Goal: Task Accomplishment & Management: Use online tool/utility

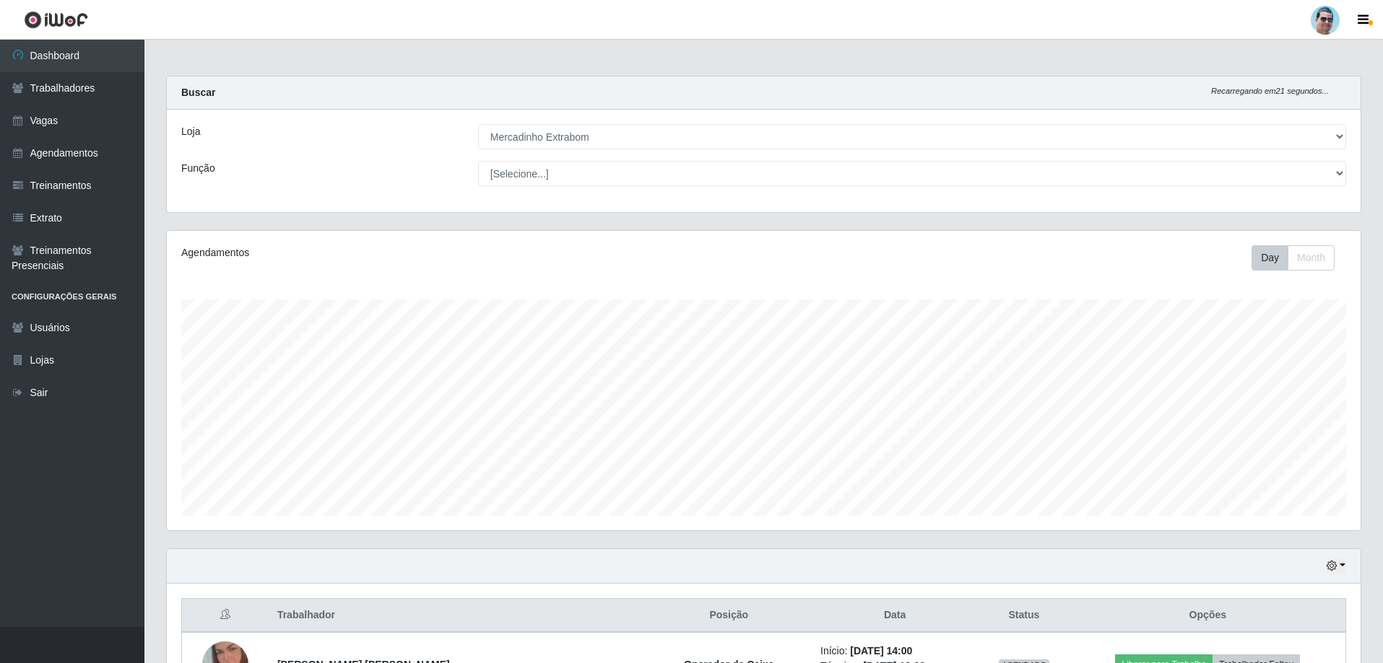
select select "175"
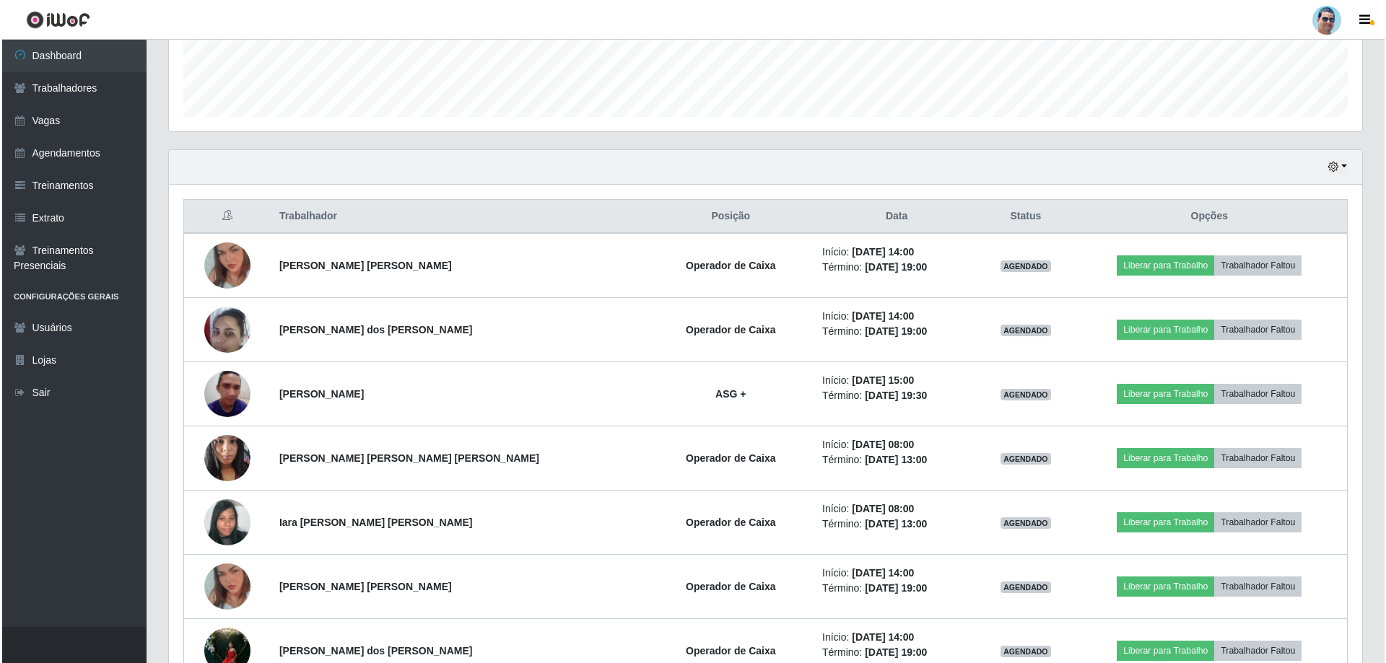
scroll to position [300, 1193]
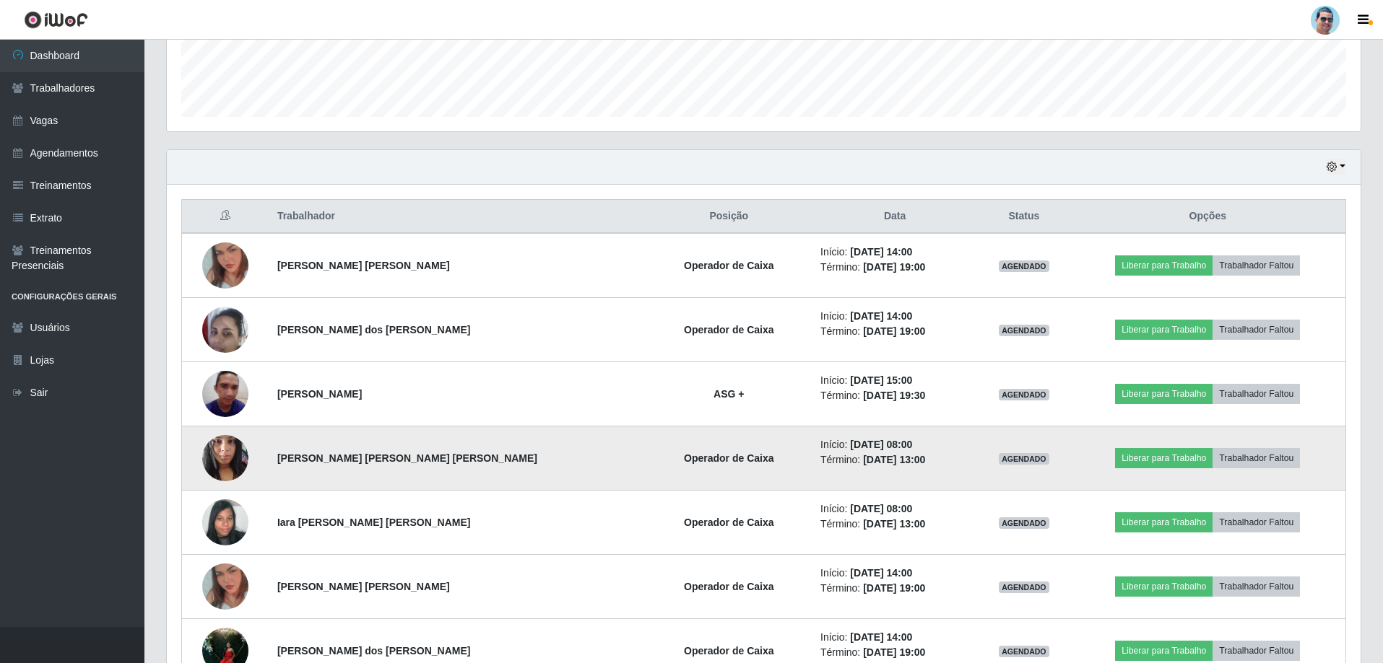
click at [217, 451] on img at bounding box center [225, 457] width 46 height 61
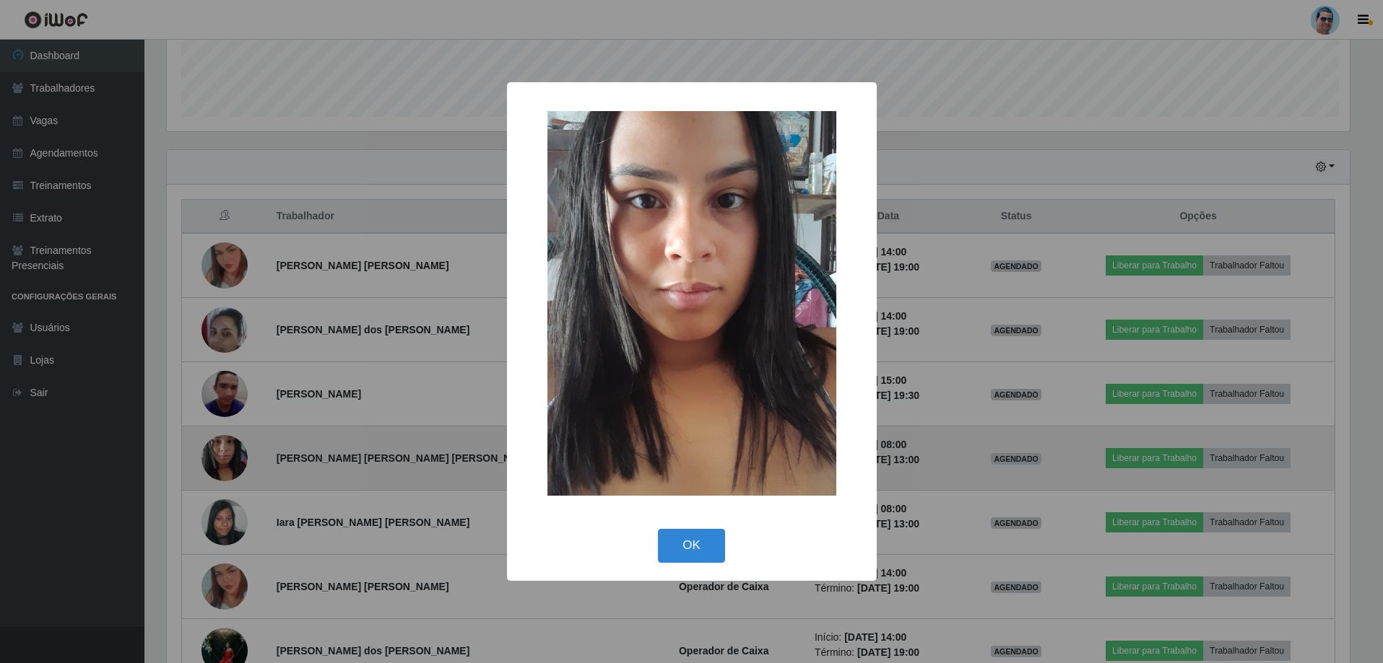
scroll to position [300, 1186]
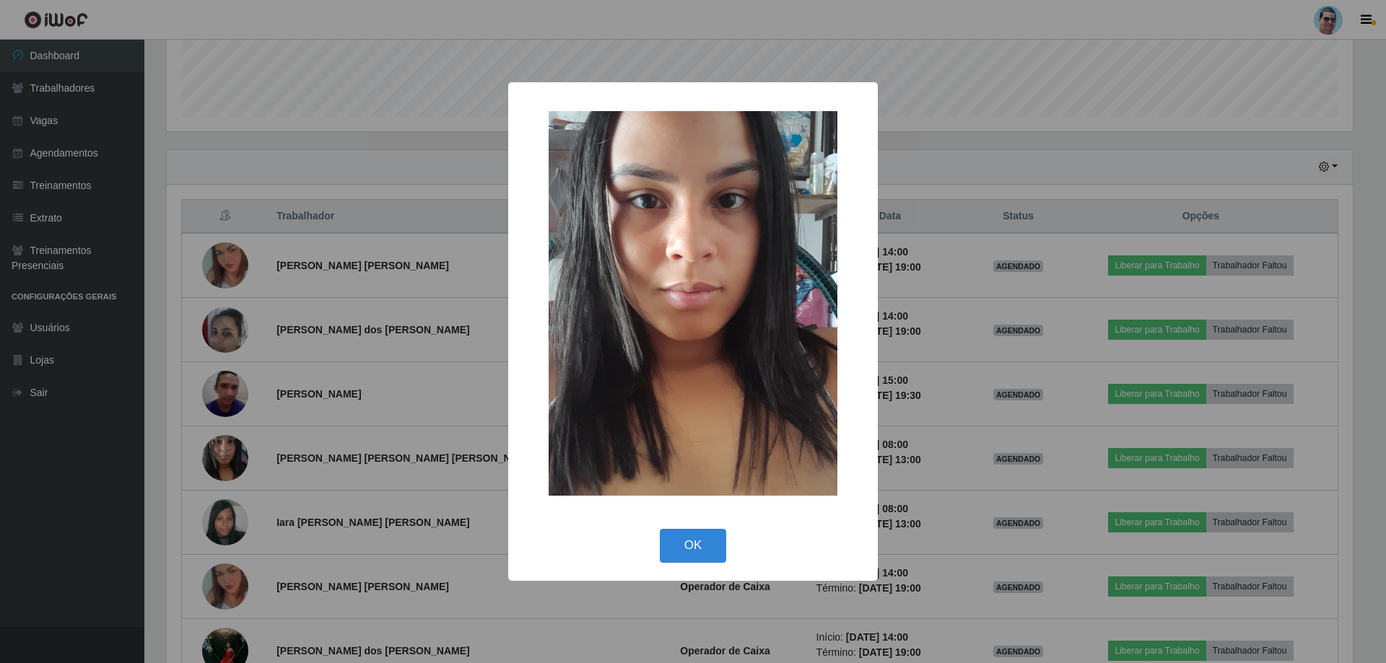
click at [764, 450] on img at bounding box center [693, 303] width 289 height 385
click at [676, 541] on button "OK" at bounding box center [693, 546] width 67 height 34
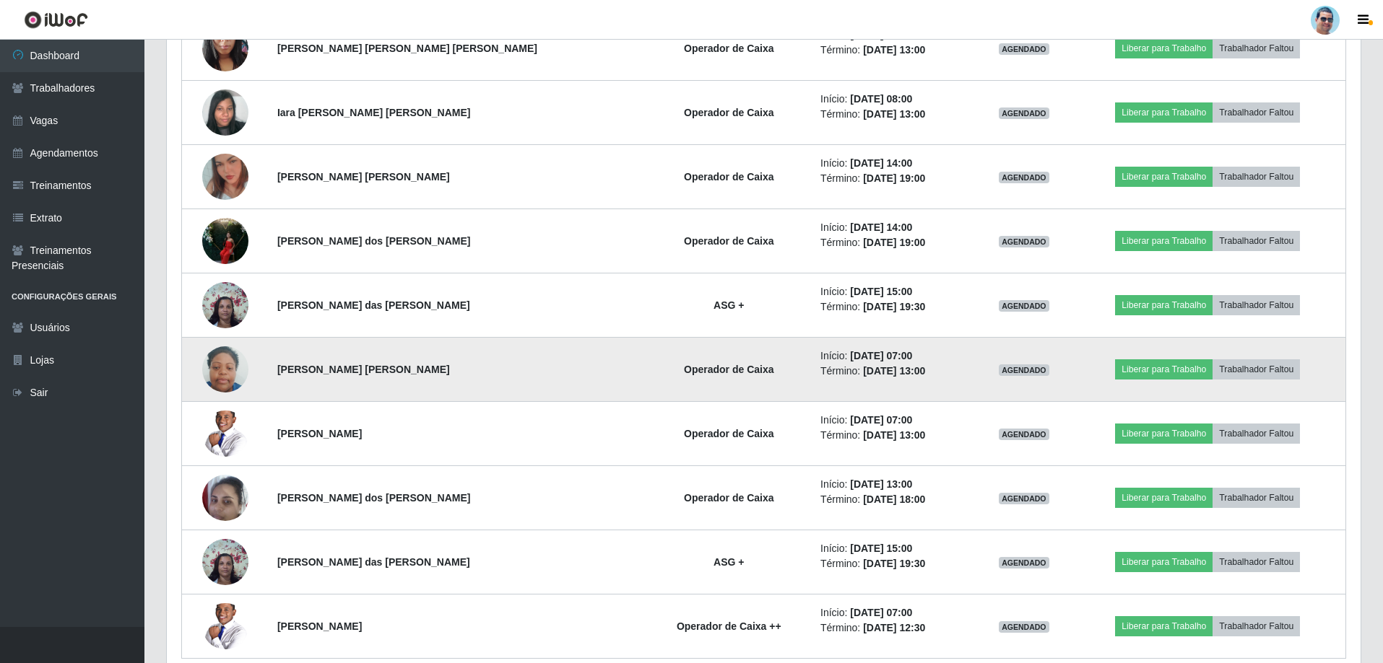
scroll to position [874, 0]
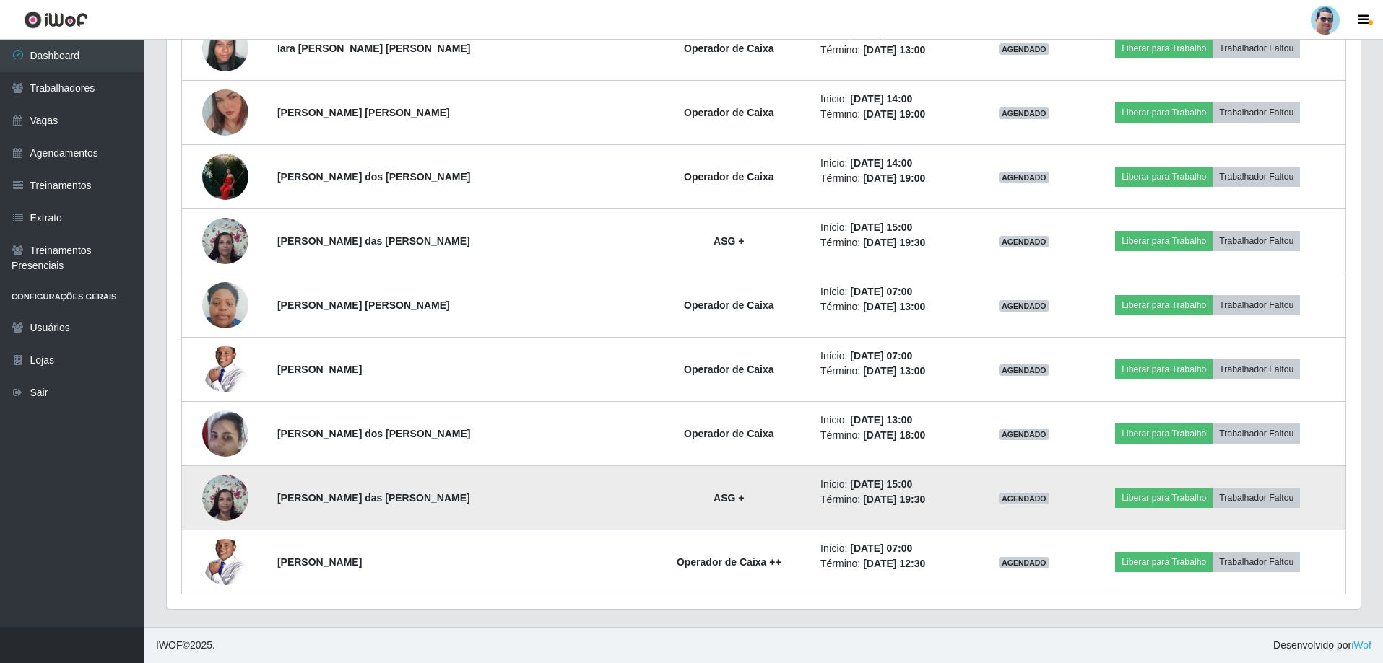
click at [223, 495] on img at bounding box center [225, 497] width 46 height 61
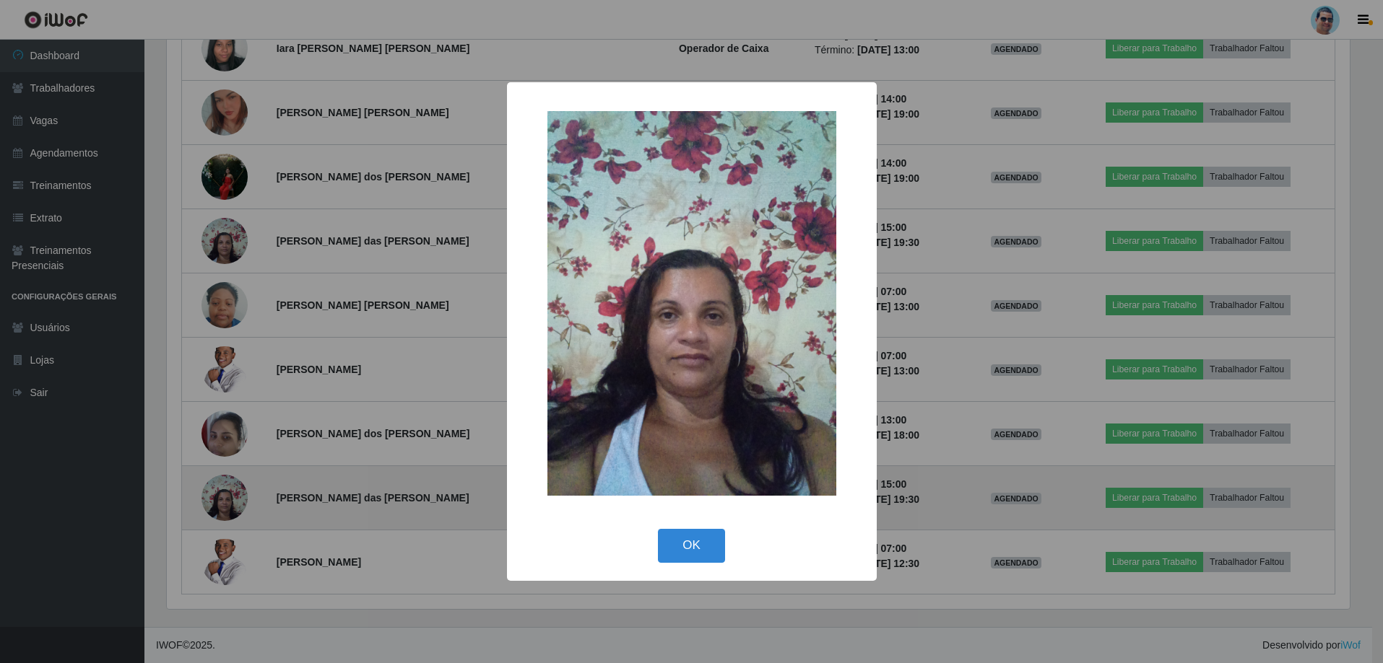
scroll to position [300, 1186]
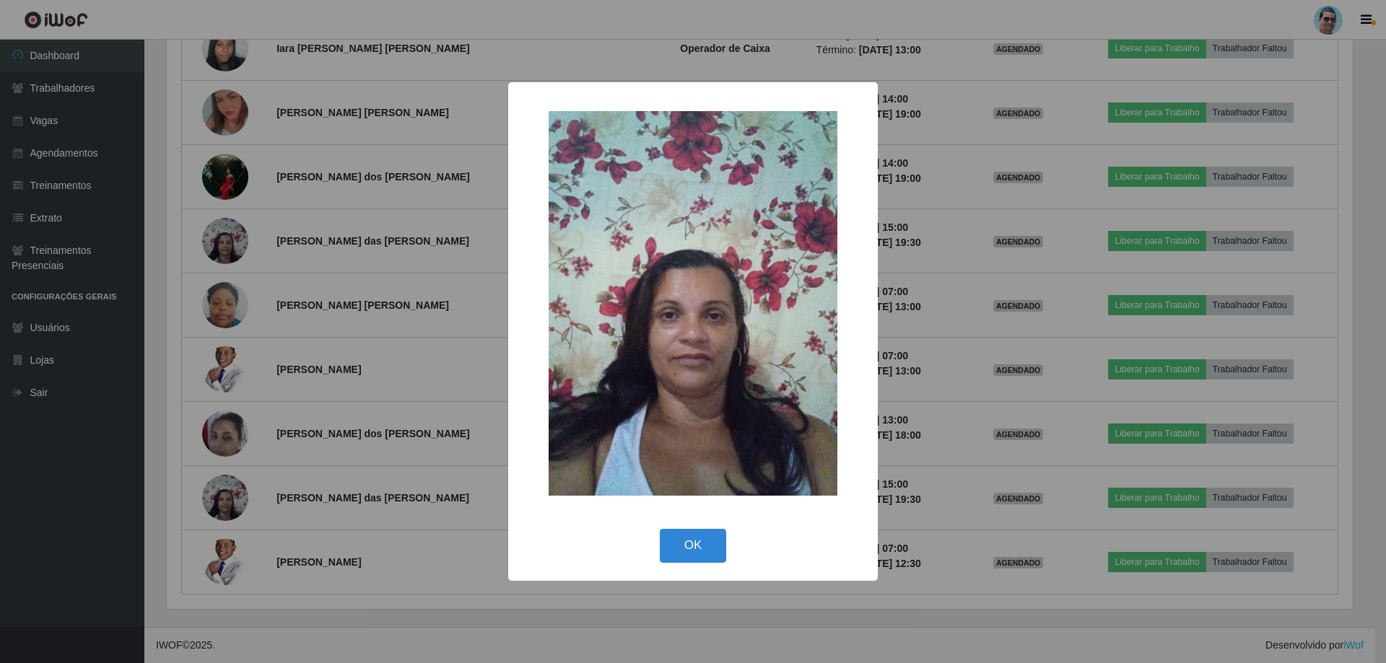
click at [922, 354] on div "× OK Cancel" at bounding box center [693, 331] width 1386 height 663
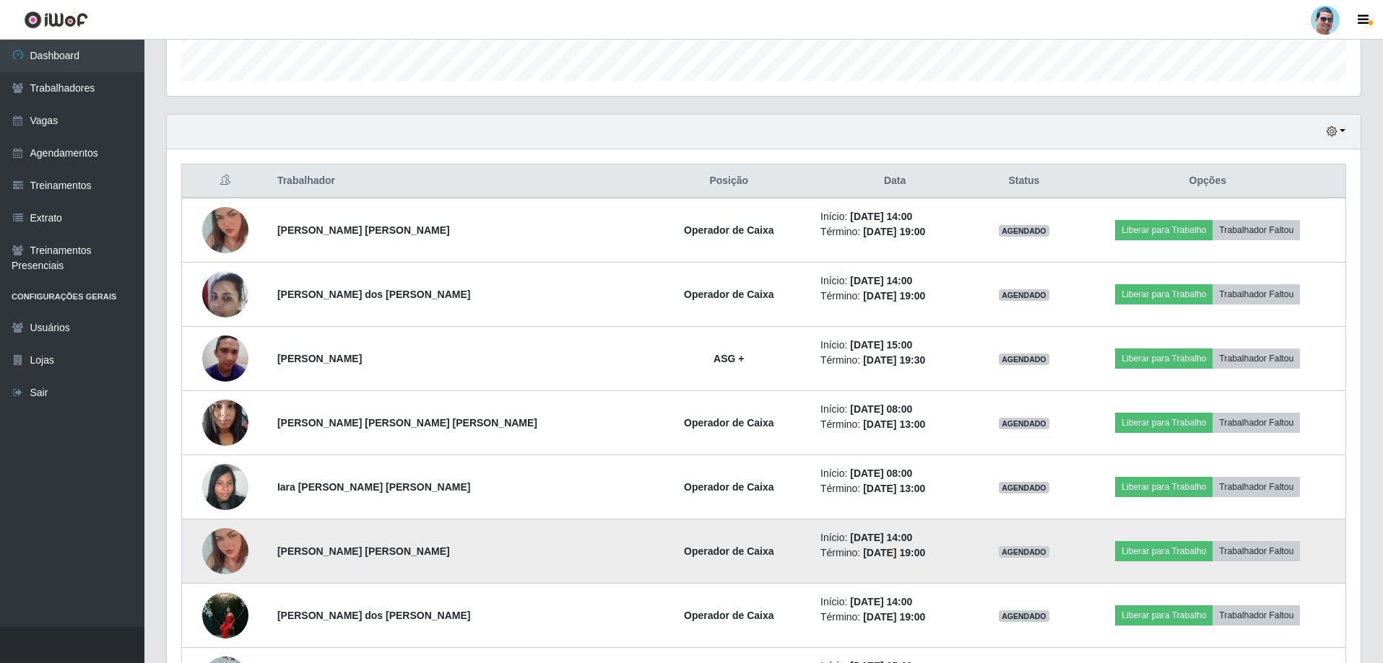
scroll to position [440, 0]
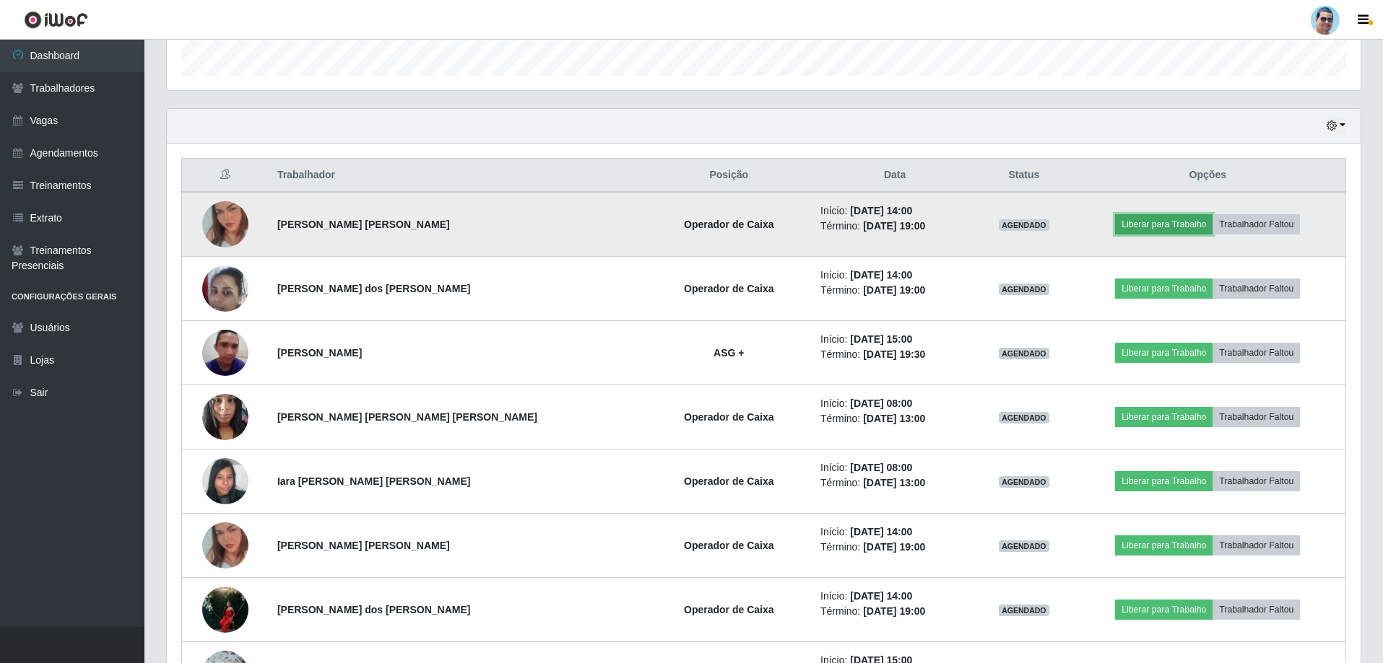
click at [1155, 229] on button "Liberar para Trabalho" at bounding box center [1163, 224] width 97 height 20
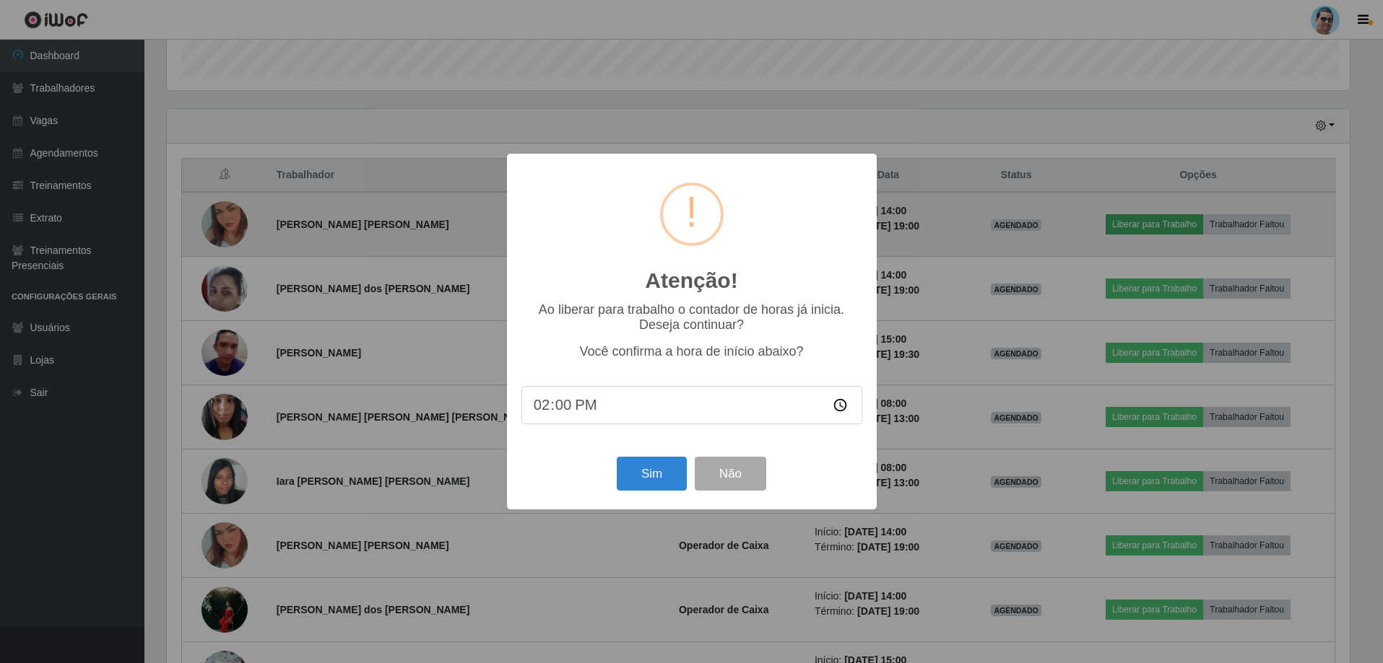
scroll to position [300, 1186]
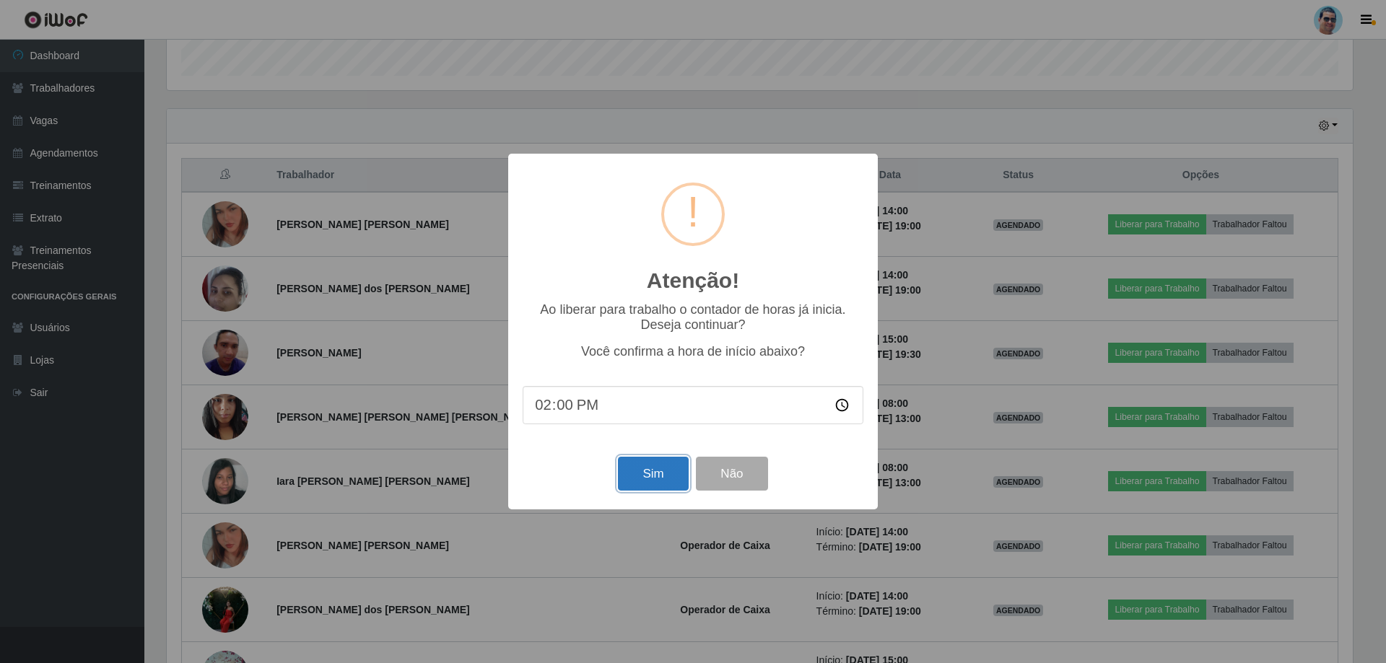
click at [669, 468] on button "Sim" at bounding box center [653, 474] width 70 height 34
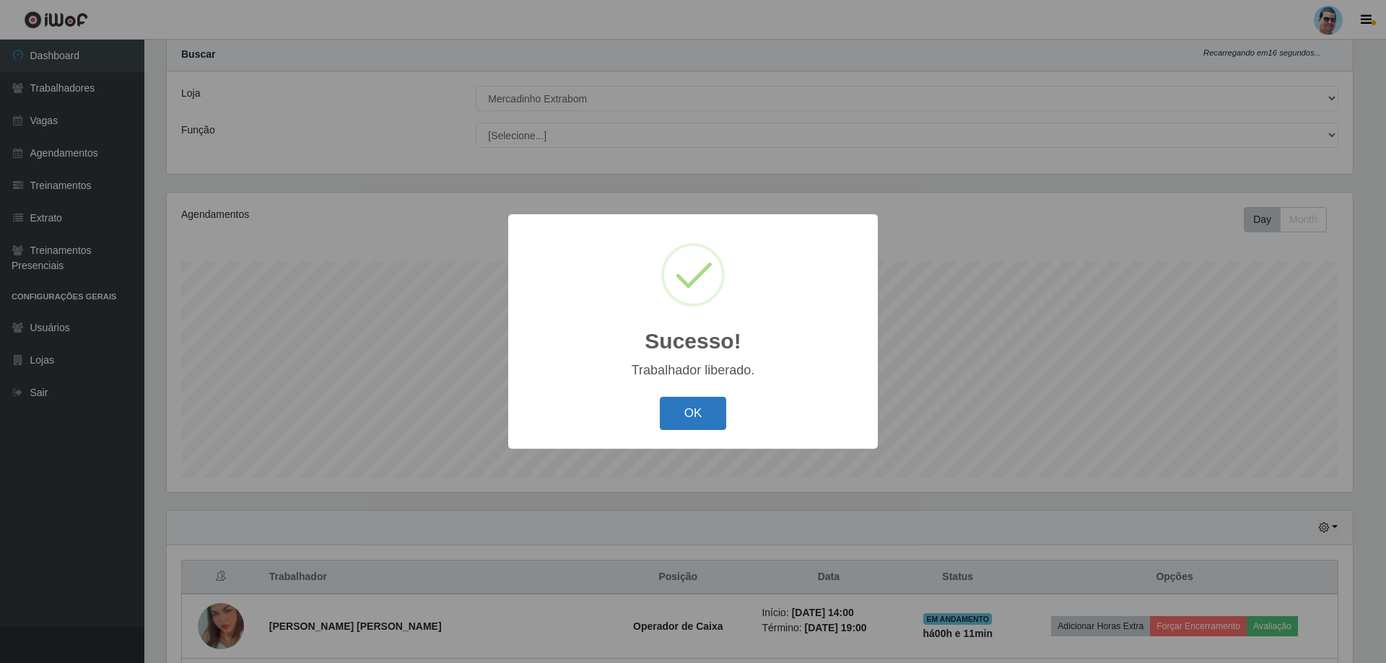
click at [714, 419] on button "OK" at bounding box center [693, 414] width 67 height 34
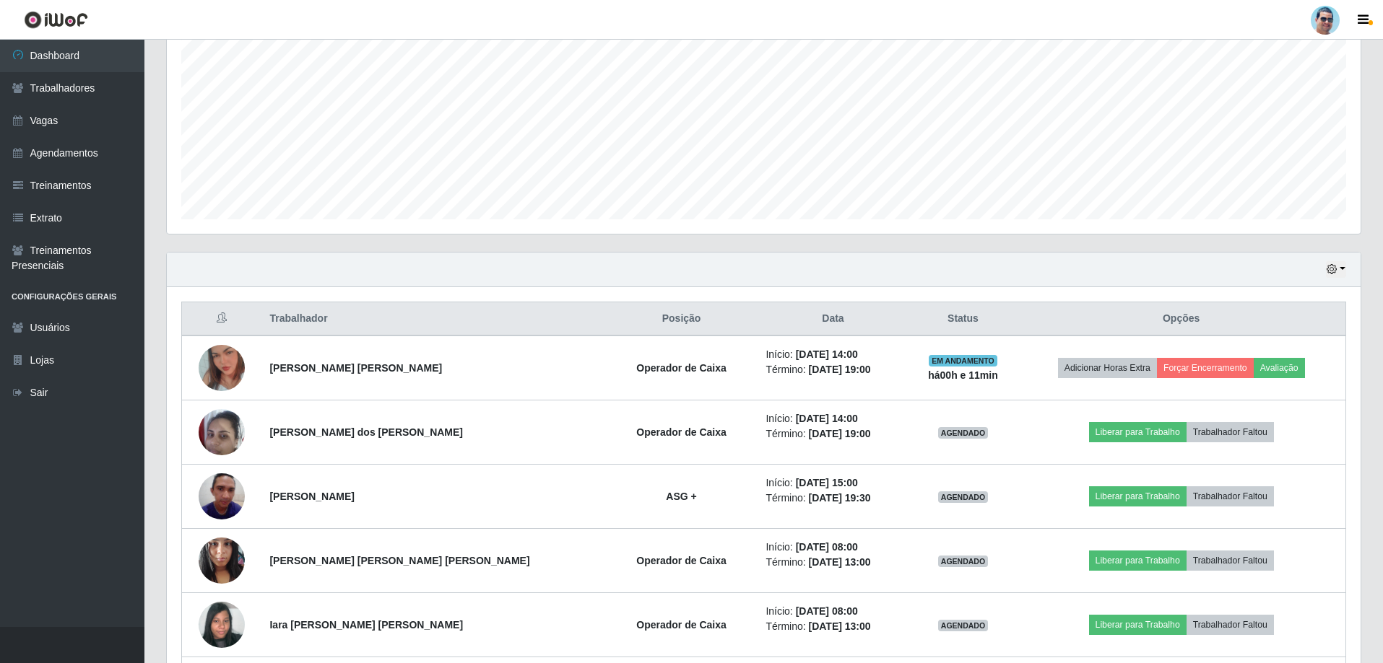
scroll to position [327, 0]
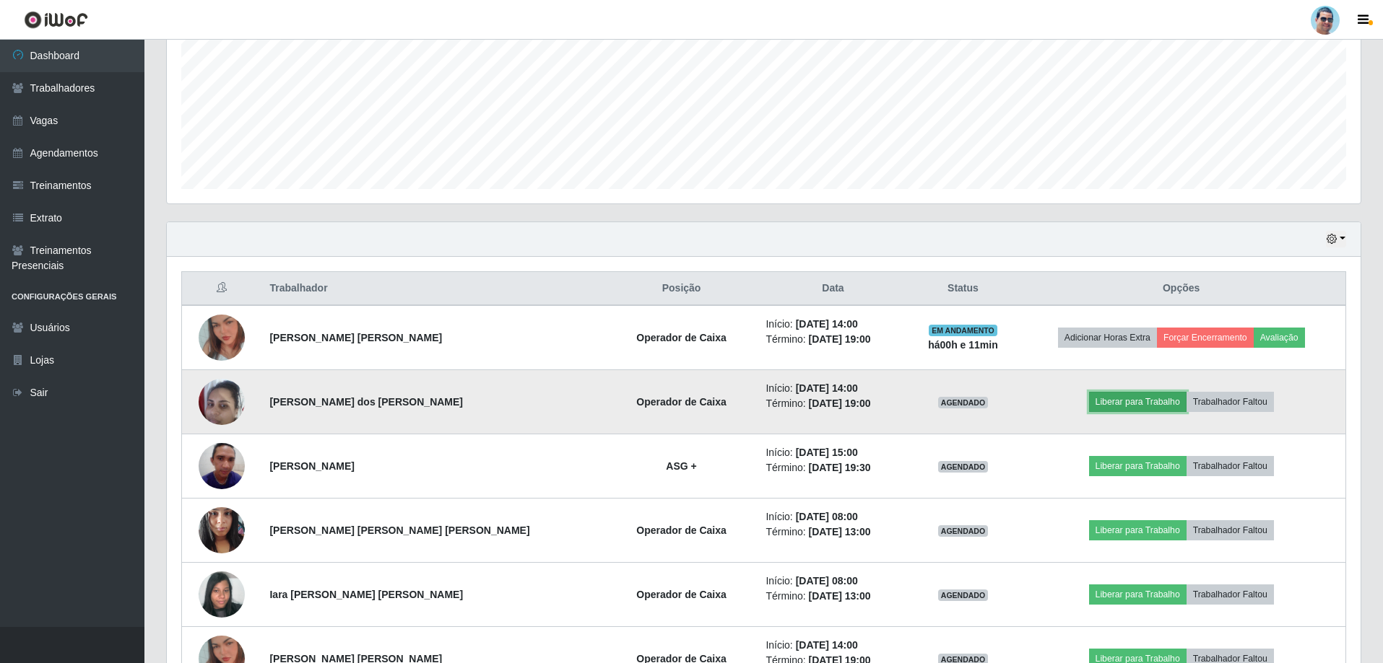
click at [1128, 404] on button "Liberar para Trabalho" at bounding box center [1137, 402] width 97 height 20
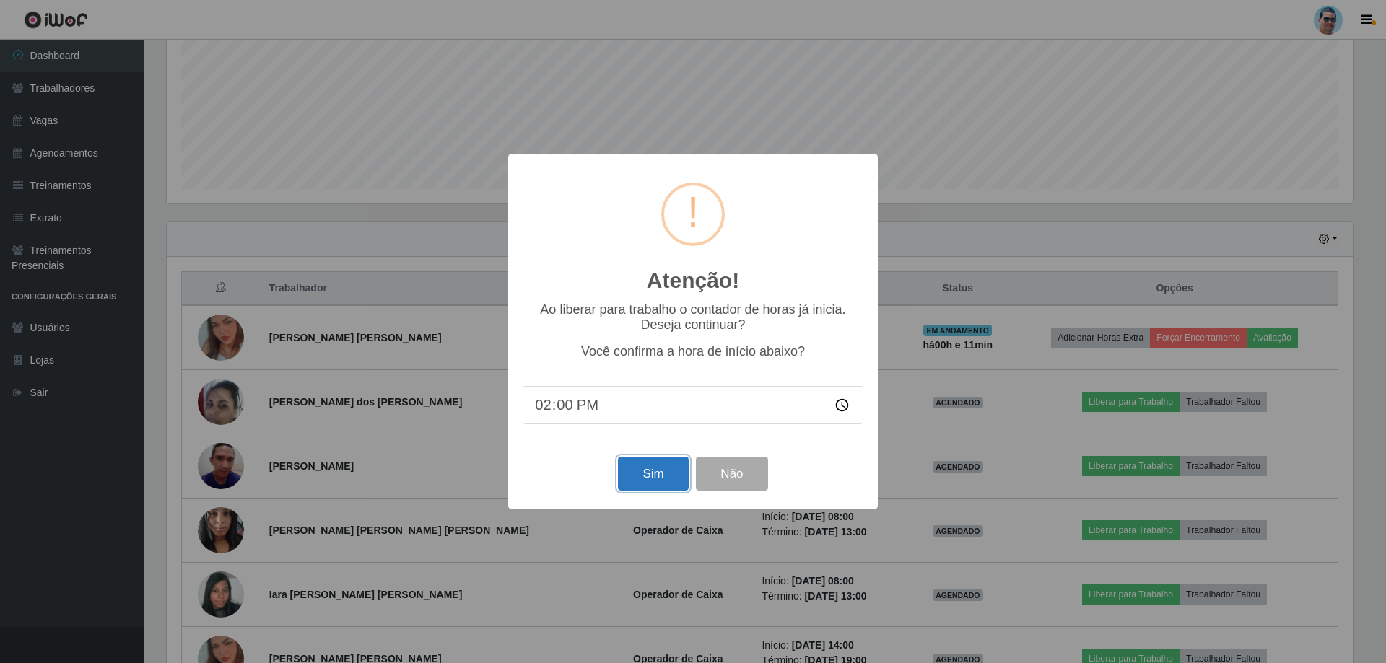
click at [659, 482] on button "Sim" at bounding box center [653, 474] width 70 height 34
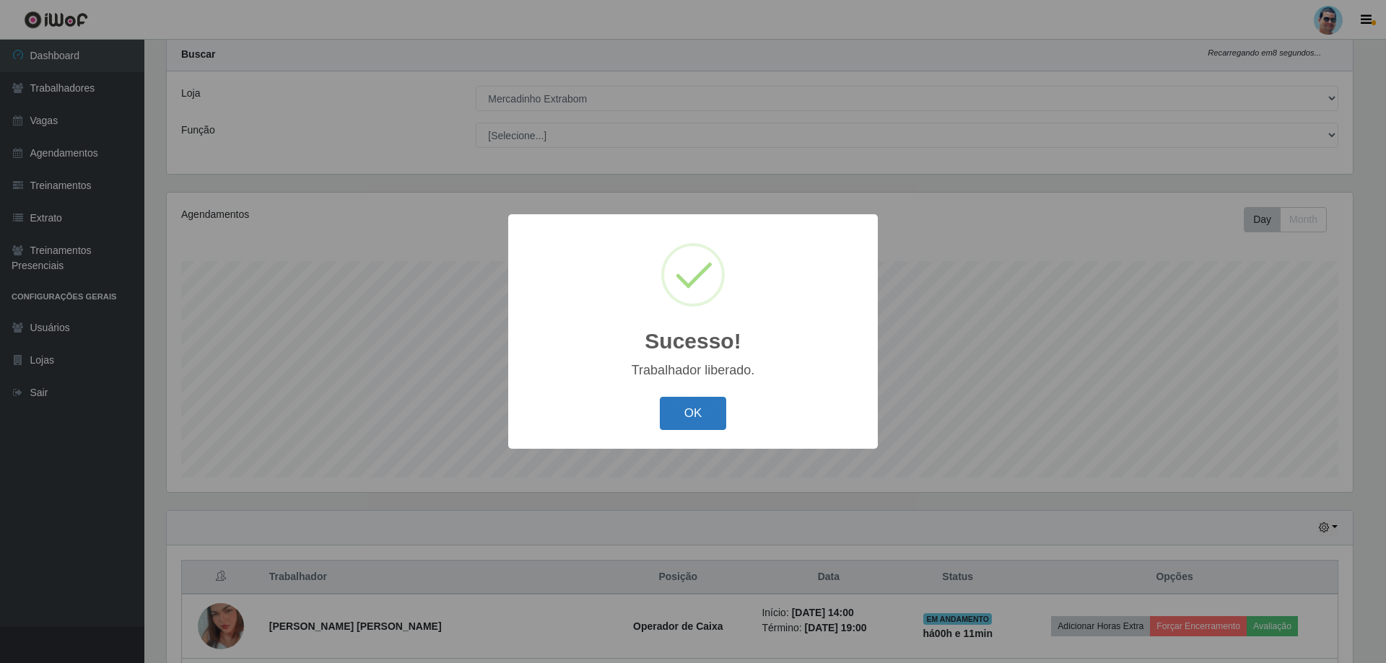
click at [672, 409] on button "OK" at bounding box center [693, 414] width 67 height 34
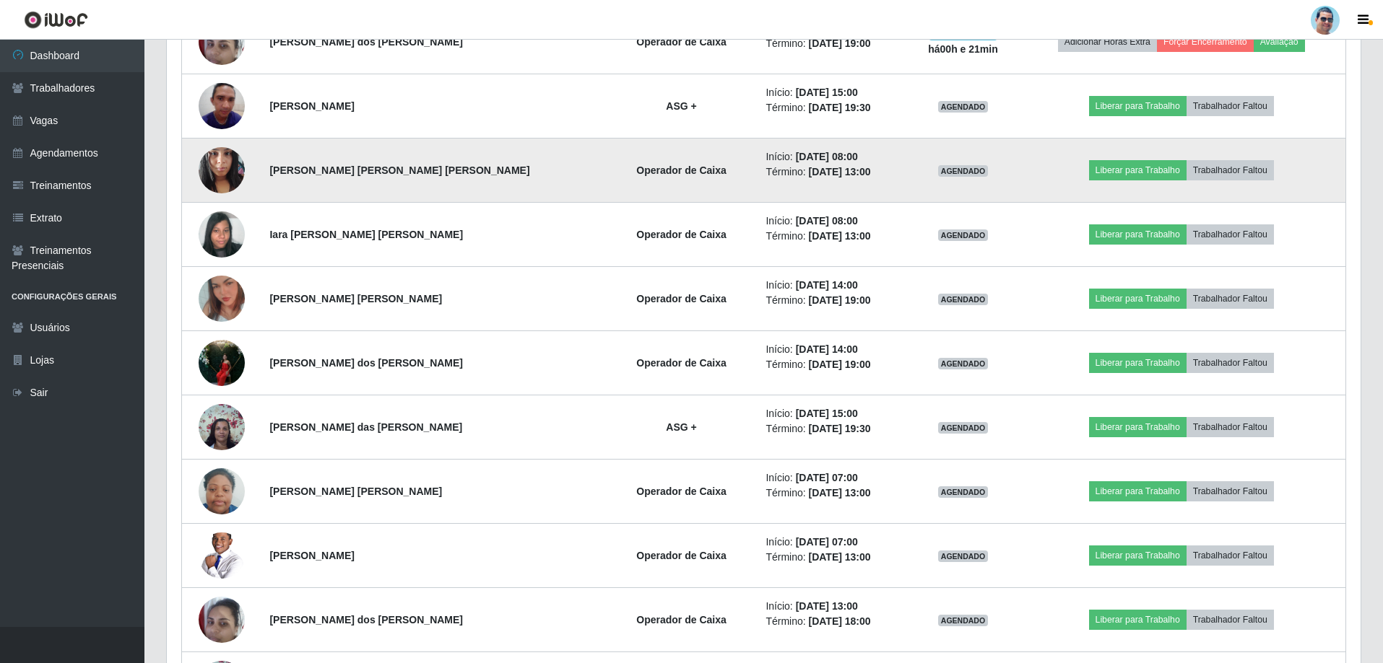
scroll to position [688, 0]
